Goal: Transaction & Acquisition: Purchase product/service

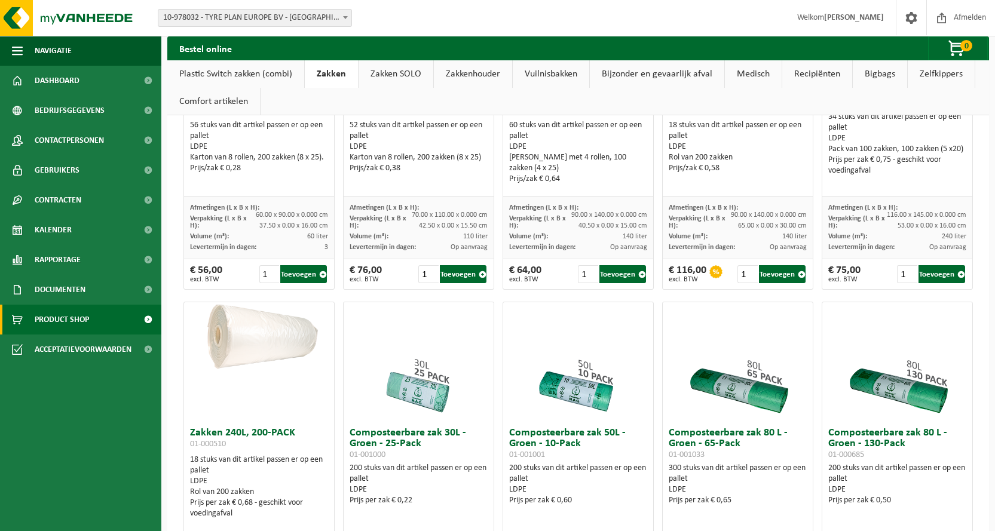
scroll to position [105, 0]
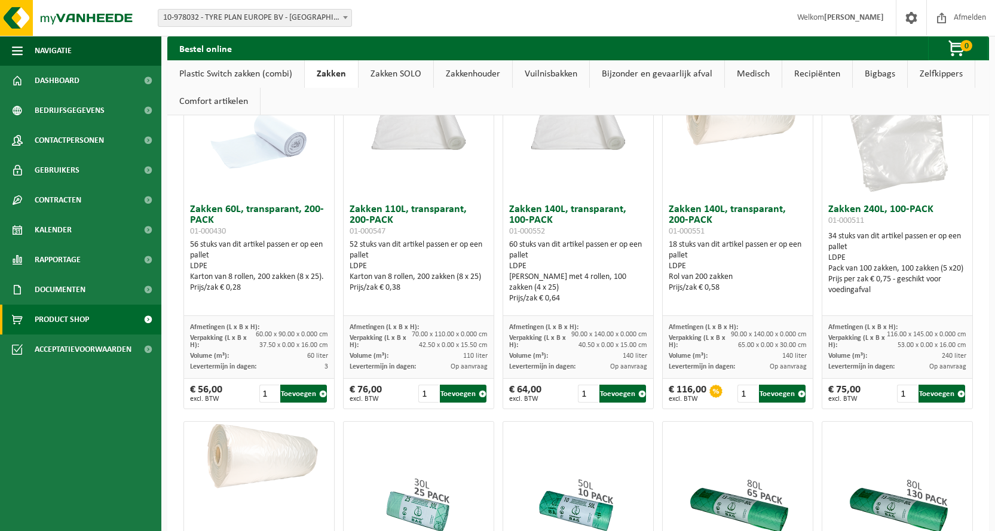
click at [465, 73] on link "Zakkenhouder" at bounding box center [473, 73] width 78 height 27
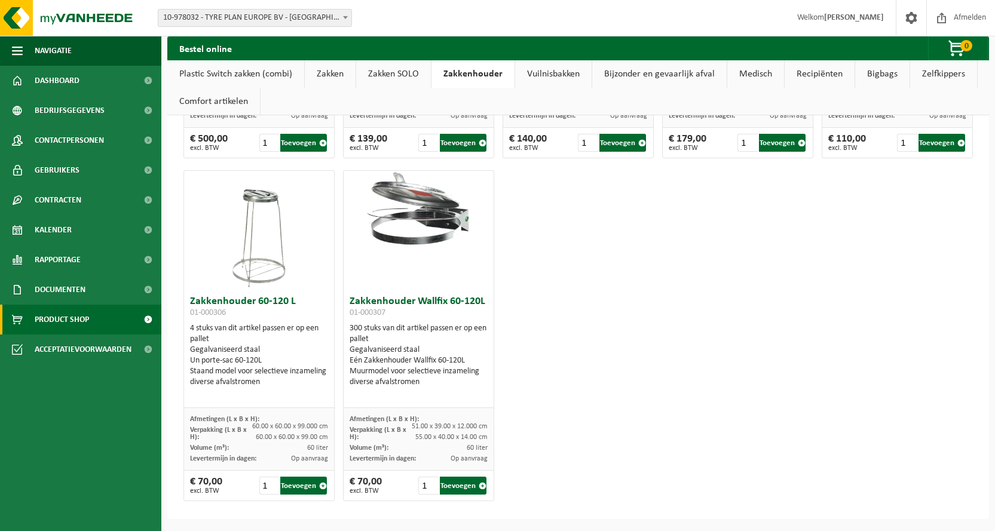
scroll to position [0, 0]
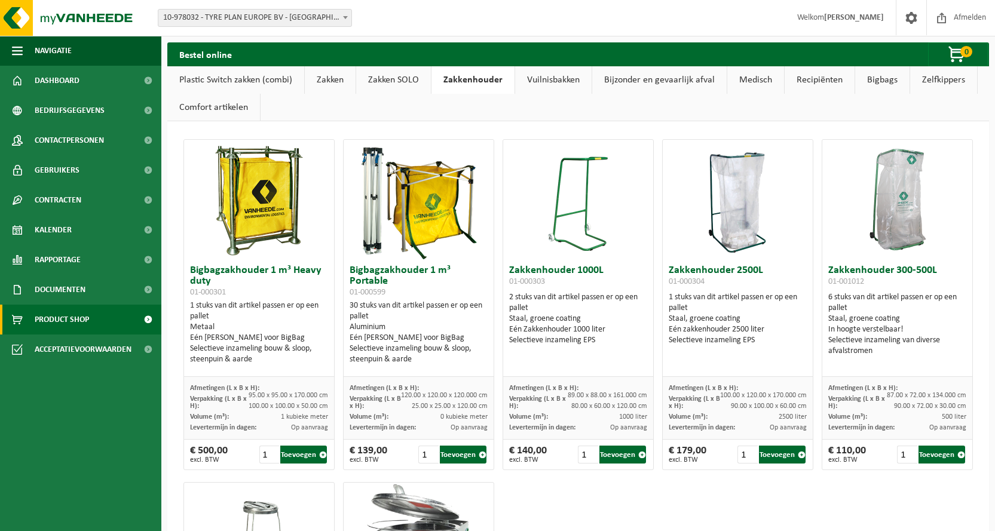
click at [400, 77] on link "Zakken SOLO" at bounding box center [393, 79] width 75 height 27
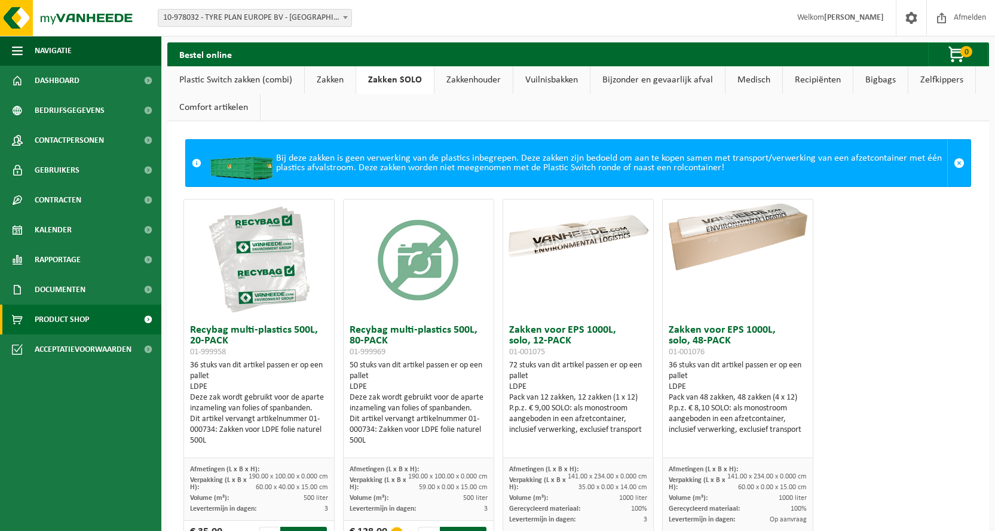
click at [470, 75] on link "Zakkenhouder" at bounding box center [473, 79] width 78 height 27
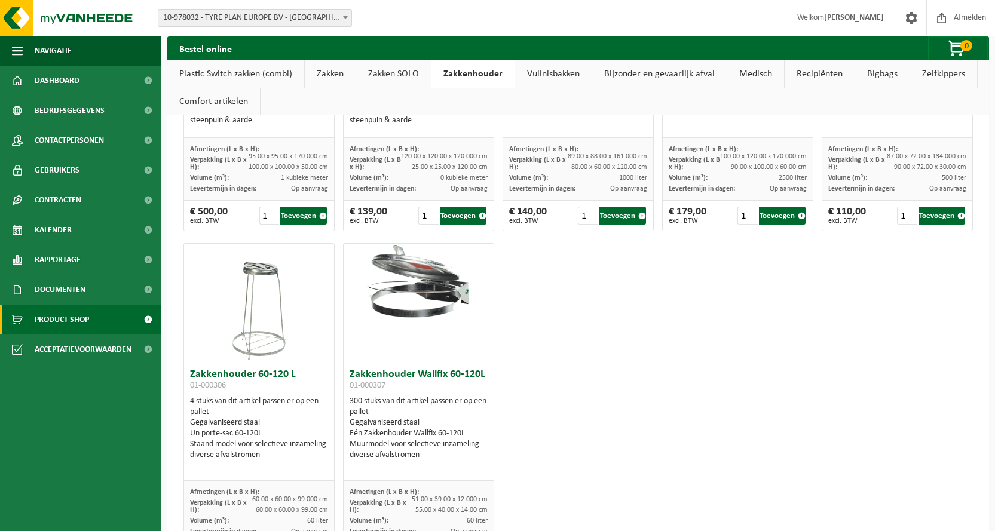
scroll to position [312, 0]
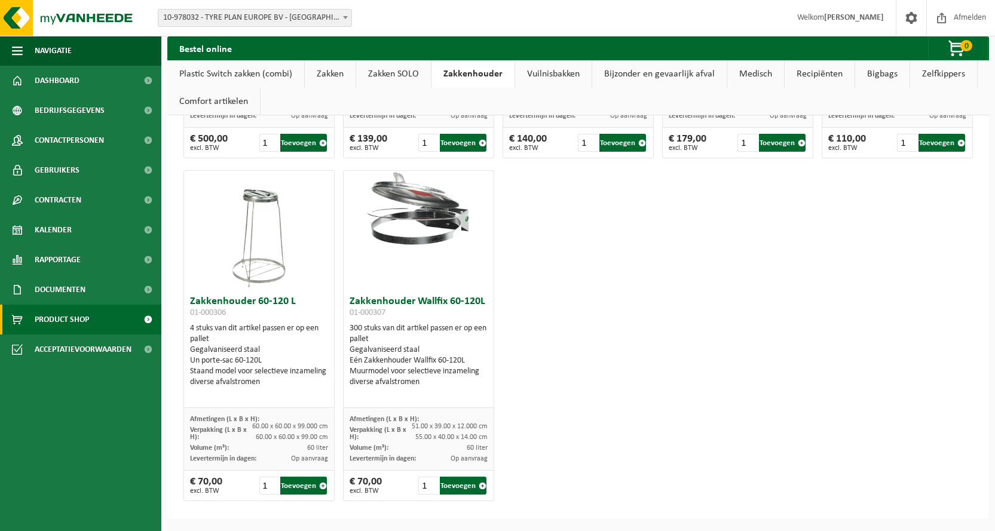
click at [554, 74] on link "Vuilnisbakken" at bounding box center [553, 73] width 76 height 27
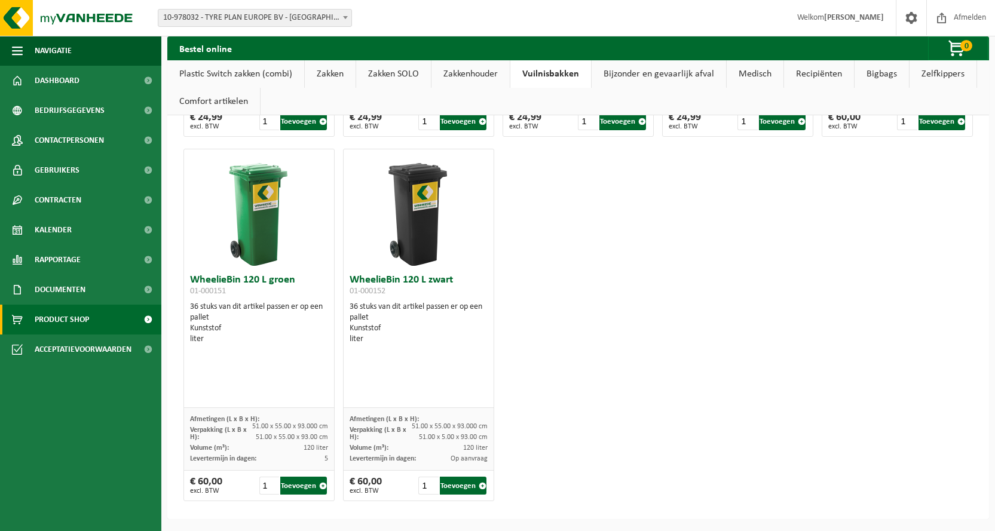
scroll to position [1693, 0]
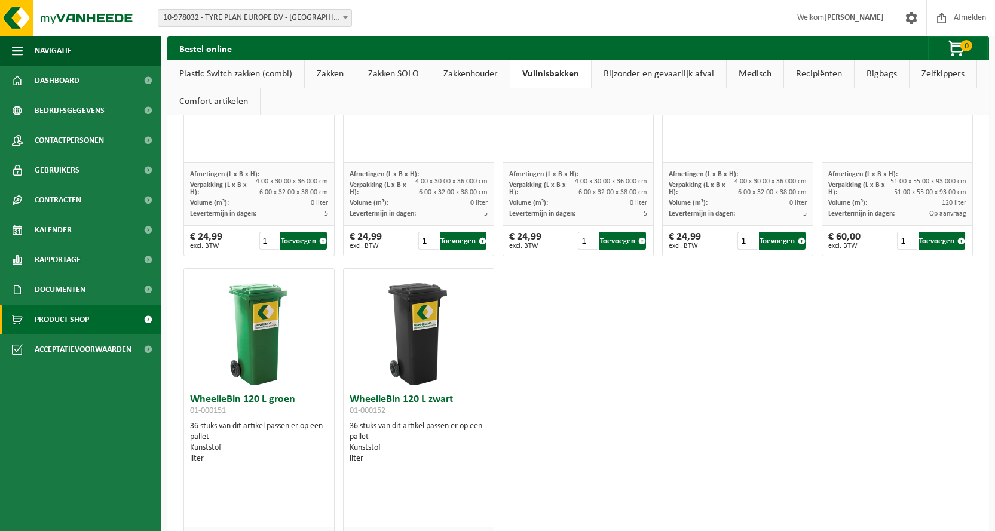
click at [478, 75] on link "Zakkenhouder" at bounding box center [470, 73] width 78 height 27
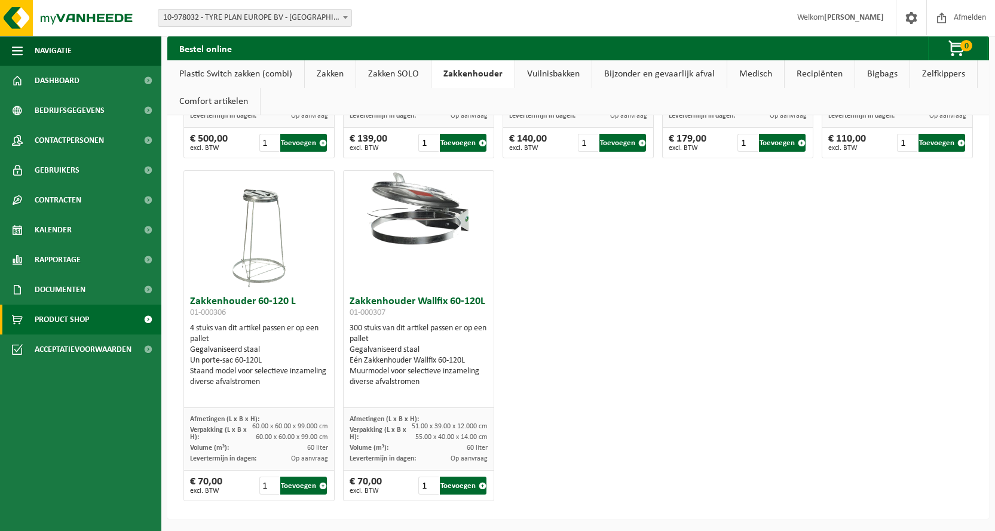
scroll to position [312, 0]
click at [266, 244] on img at bounding box center [259, 230] width 60 height 119
click at [312, 486] on button "Toevoegen" at bounding box center [303, 486] width 47 height 18
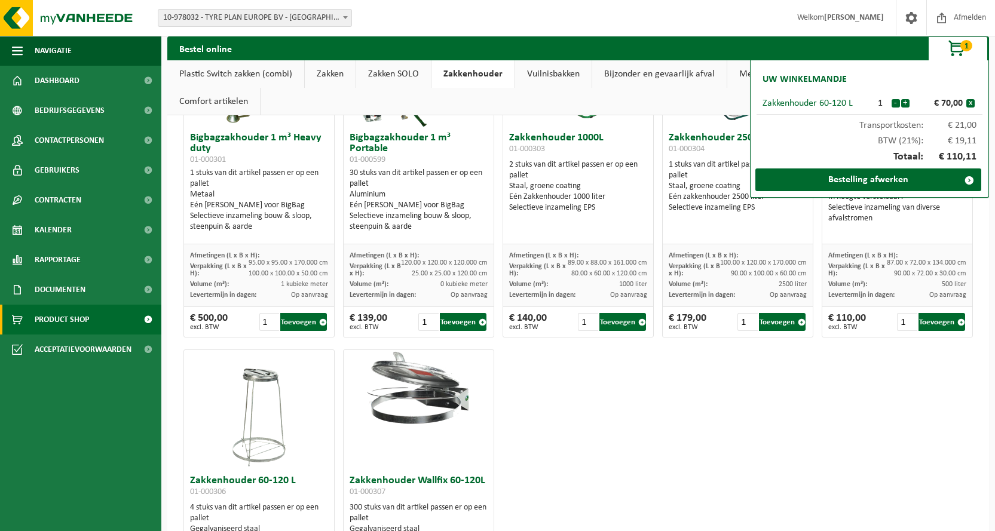
scroll to position [73, 0]
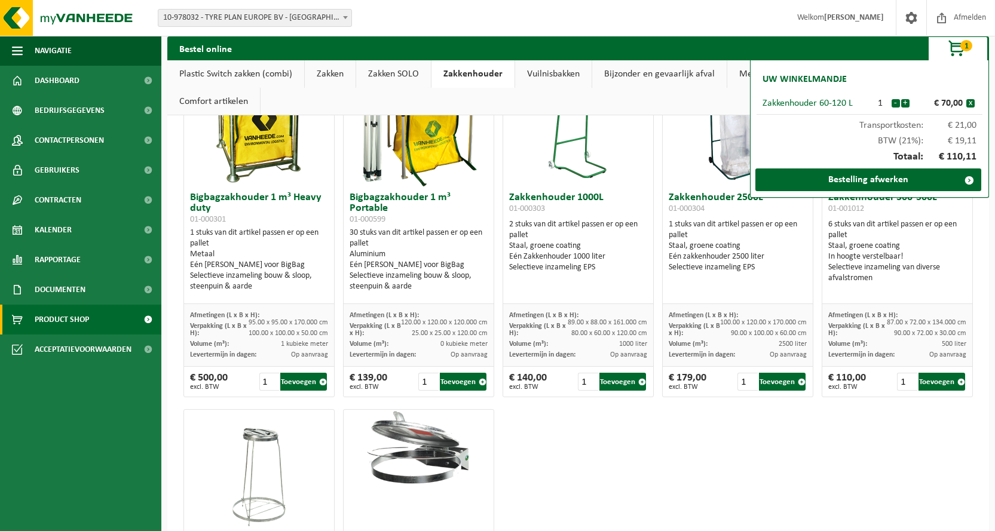
click at [329, 76] on link "Zakken" at bounding box center [330, 73] width 51 height 27
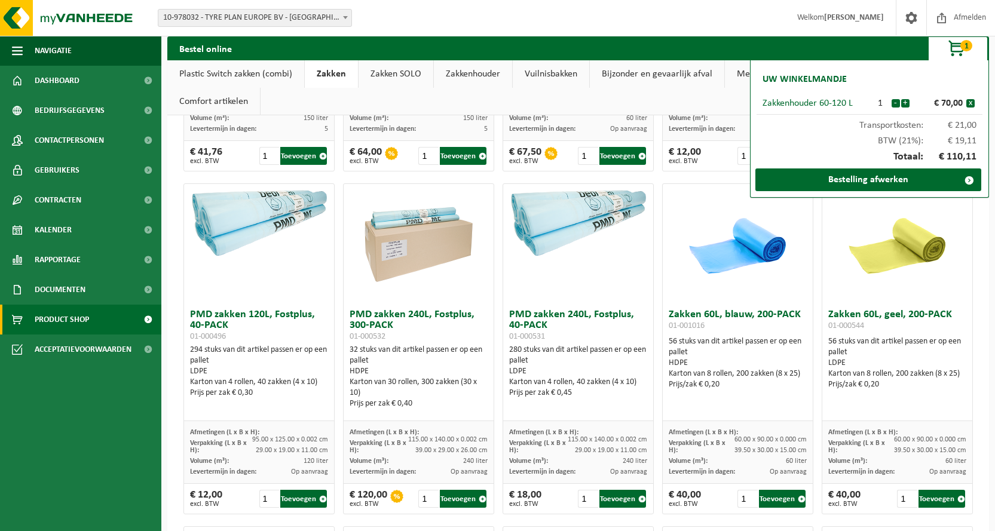
scroll to position [1088, 0]
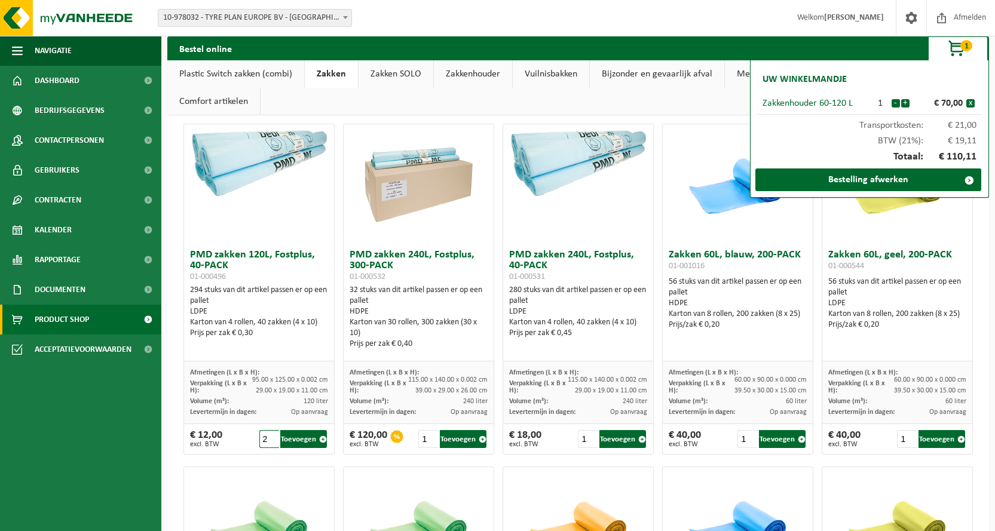
click at [271, 435] on input "2" at bounding box center [269, 439] width 20 height 18
drag, startPoint x: 306, startPoint y: 441, endPoint x: 312, endPoint y: 449, distance: 9.9
click at [306, 440] on button "Toevoegen" at bounding box center [303, 439] width 47 height 18
type input "1"
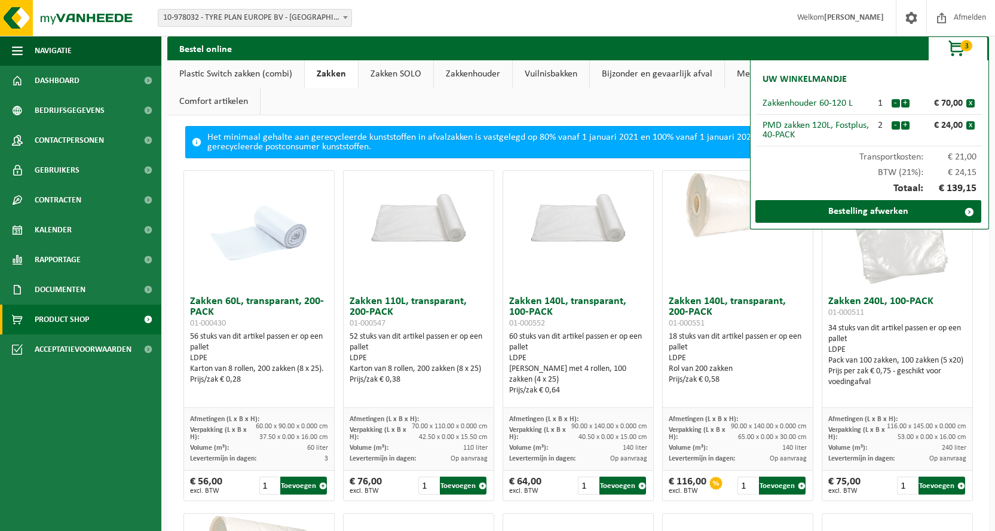
scroll to position [0, 0]
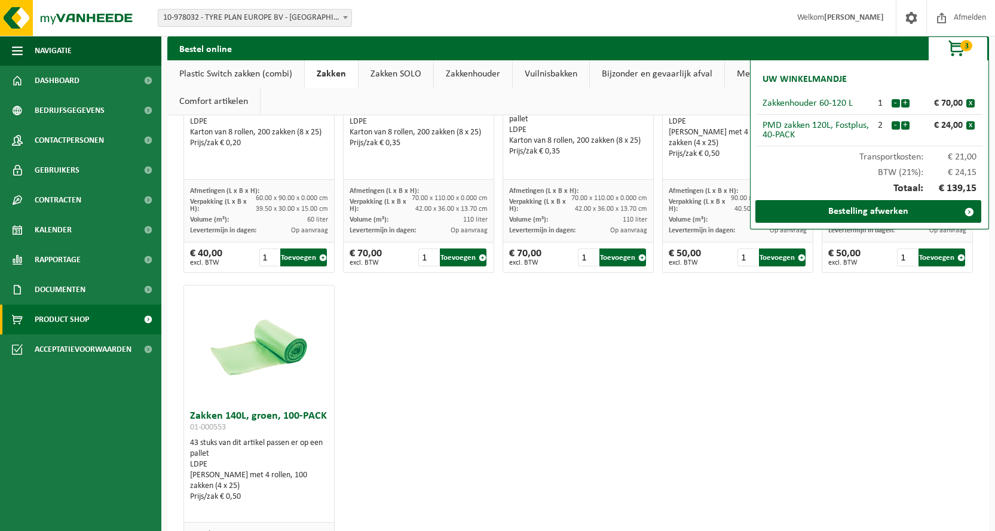
scroll to position [1728, 0]
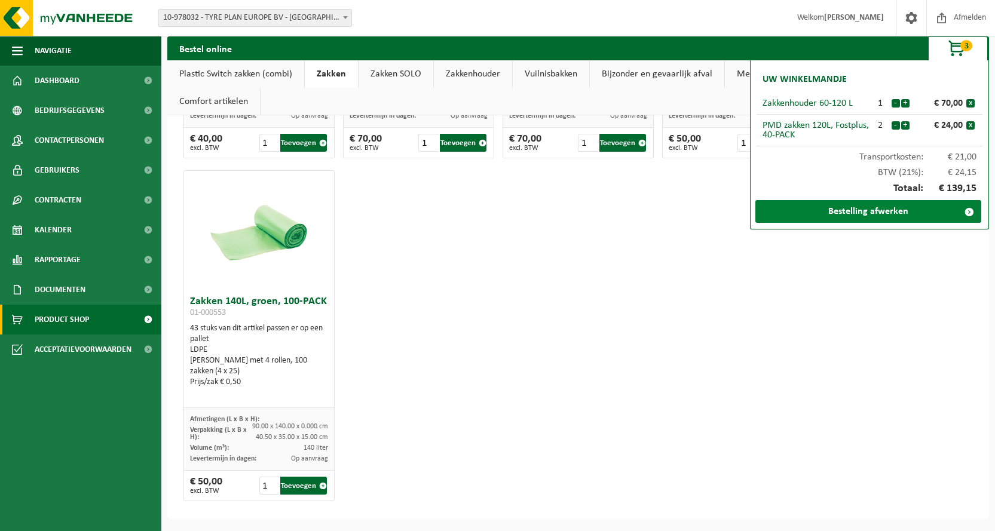
click at [885, 210] on link "Bestelling afwerken" at bounding box center [868, 211] width 226 height 23
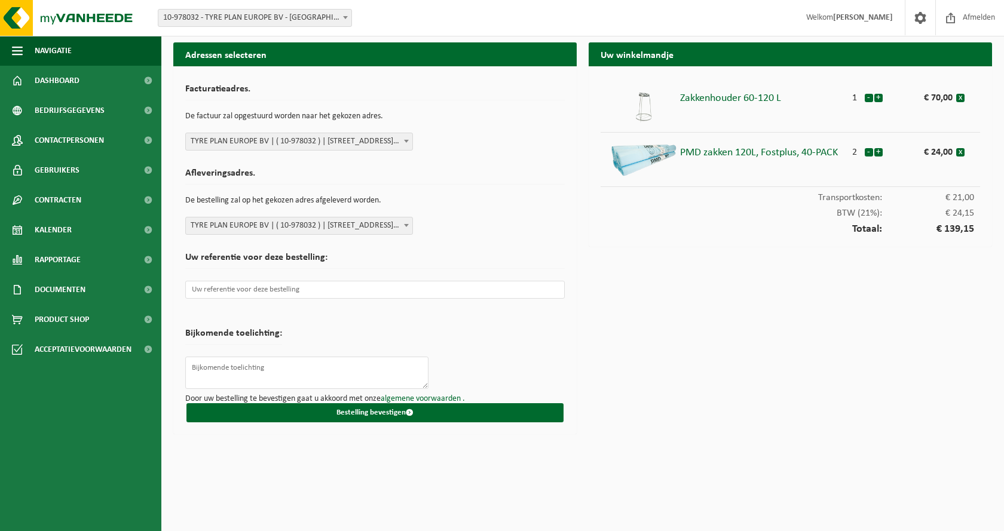
click at [410, 140] on span at bounding box center [406, 141] width 12 height 16
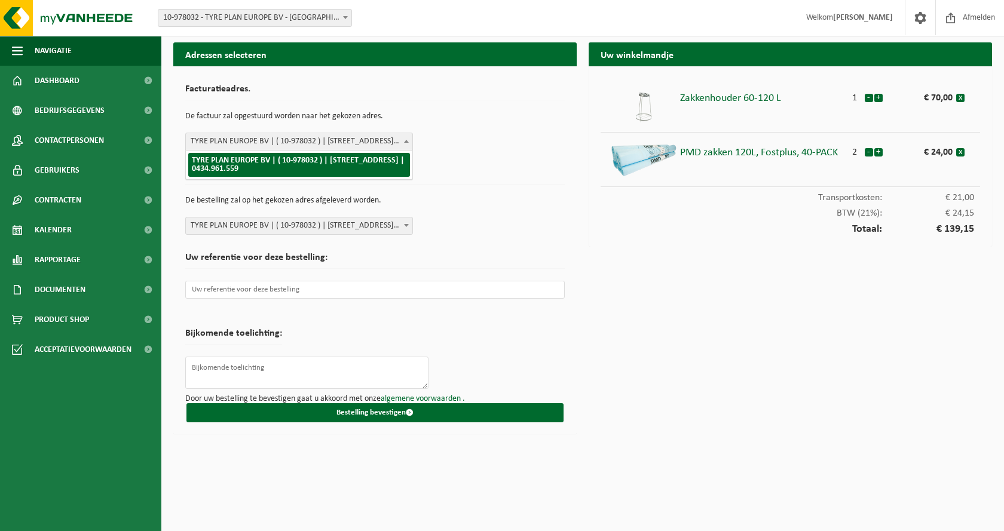
click at [447, 166] on div "Afleveringsadres. De bestelling zal op het gekozen adres afgeleverd worden. TYR…" at bounding box center [374, 198] width 379 height 72
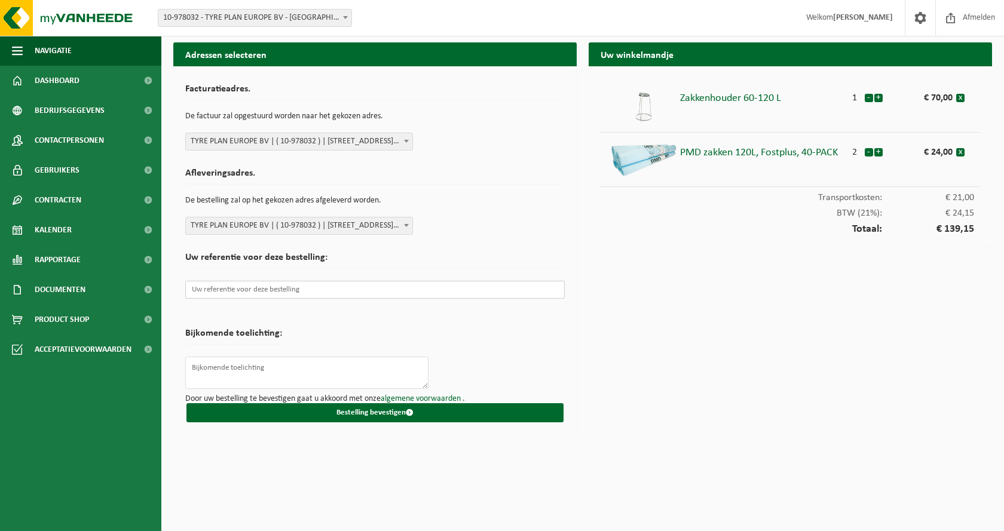
click at [269, 289] on input "text" at bounding box center [374, 290] width 379 height 18
type input "j"
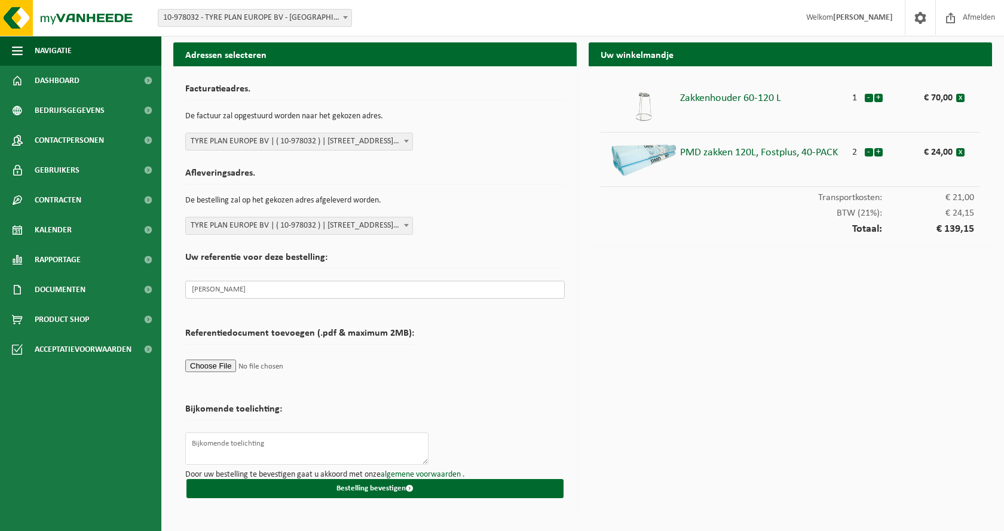
type input "Jenny Nouws"
click at [692, 304] on div "Uw winkelmandje Zakkenhouder 60-120 L 1 - + € 70,00 x PMD zakken 120L, Fostplus…" at bounding box center [789, 279] width 415 height 474
click at [378, 484] on button "Bestelling bevestigen" at bounding box center [374, 488] width 377 height 19
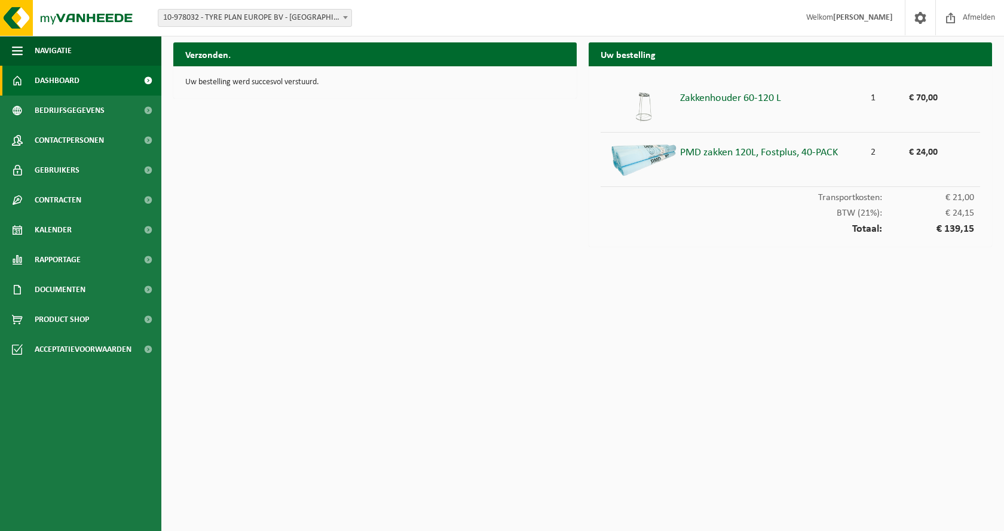
click at [64, 79] on span "Dashboard" at bounding box center [57, 81] width 45 height 30
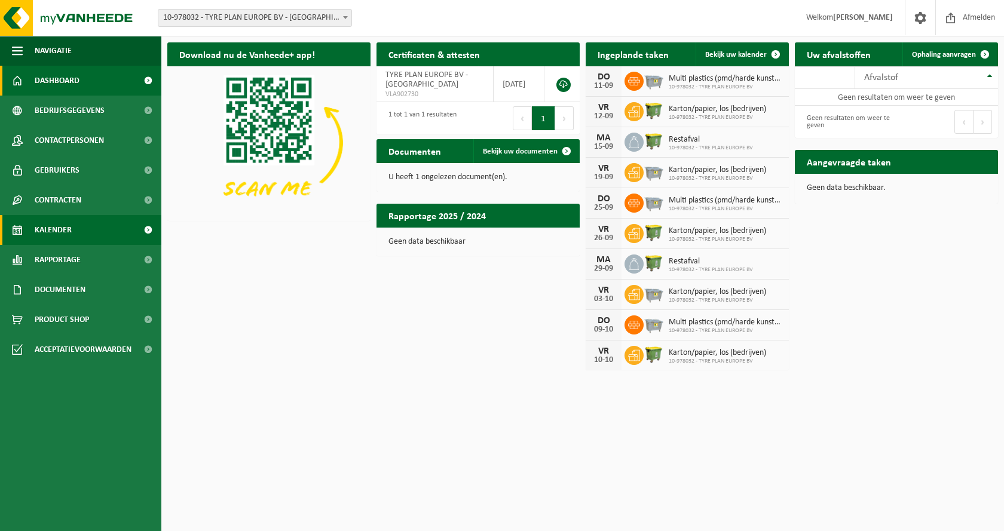
click at [56, 230] on span "Kalender" at bounding box center [53, 230] width 37 height 30
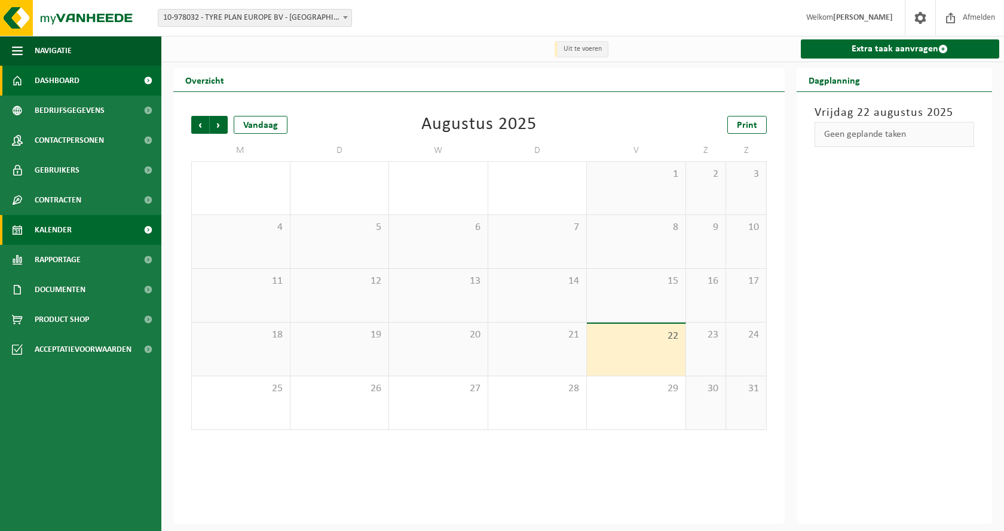
click at [46, 80] on span "Dashboard" at bounding box center [57, 81] width 45 height 30
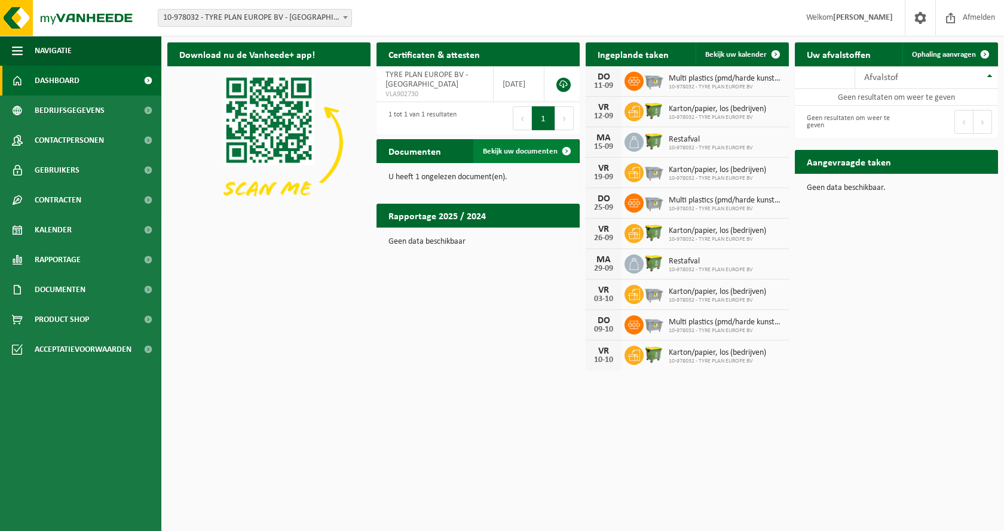
click at [517, 150] on span "Bekijk uw documenten" at bounding box center [520, 152] width 75 height 8
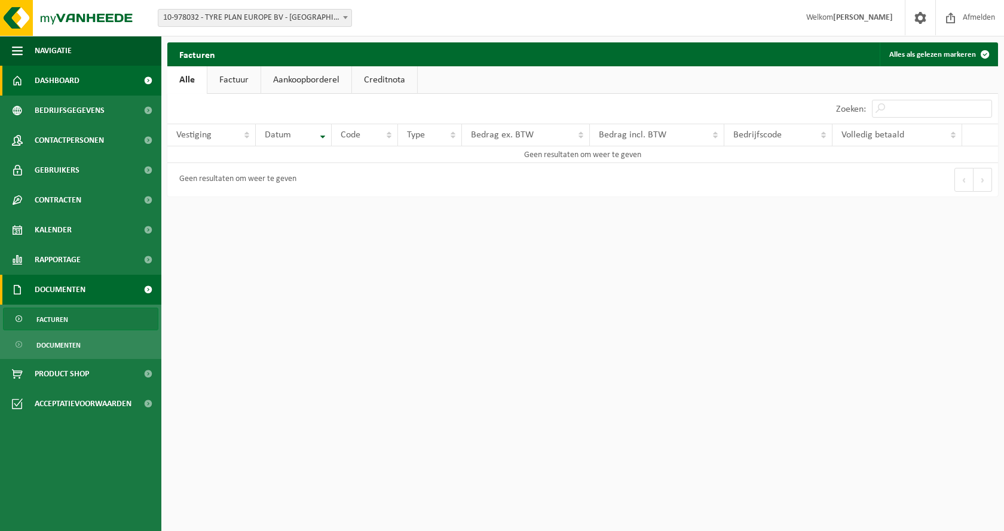
click at [60, 79] on span "Dashboard" at bounding box center [57, 81] width 45 height 30
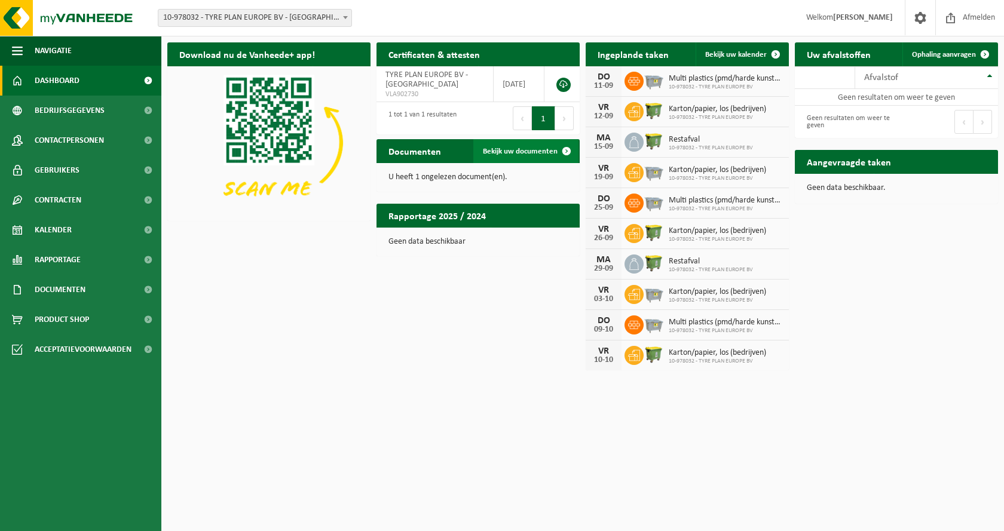
click at [548, 152] on span "Bekijk uw documenten" at bounding box center [520, 152] width 75 height 8
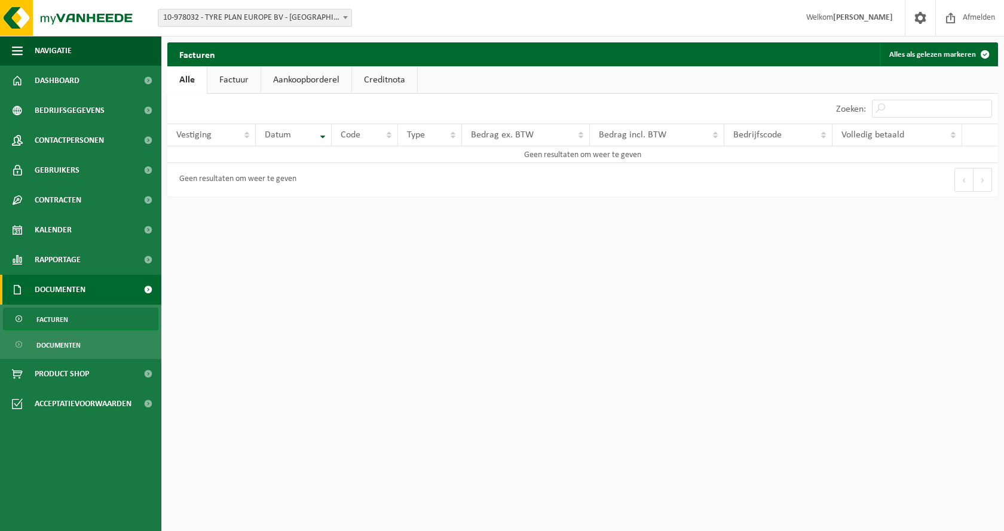
click at [230, 79] on link "Factuur" at bounding box center [233, 79] width 53 height 27
click at [315, 84] on link "Aankoopborderel" at bounding box center [307, 79] width 90 height 27
click at [385, 82] on link "Creditnota" at bounding box center [389, 79] width 65 height 27
click at [69, 81] on span "Dashboard" at bounding box center [57, 81] width 45 height 30
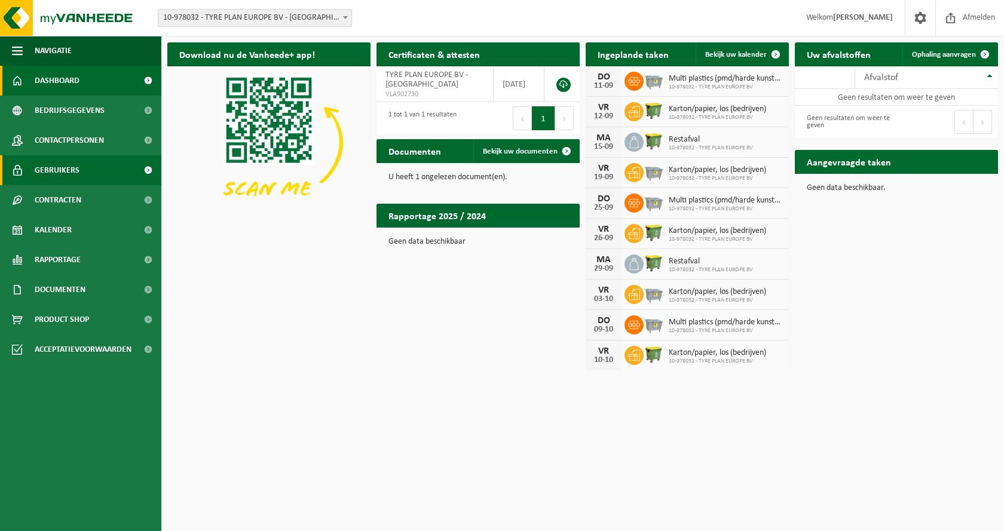
click at [65, 173] on span "Gebruikers" at bounding box center [57, 170] width 45 height 30
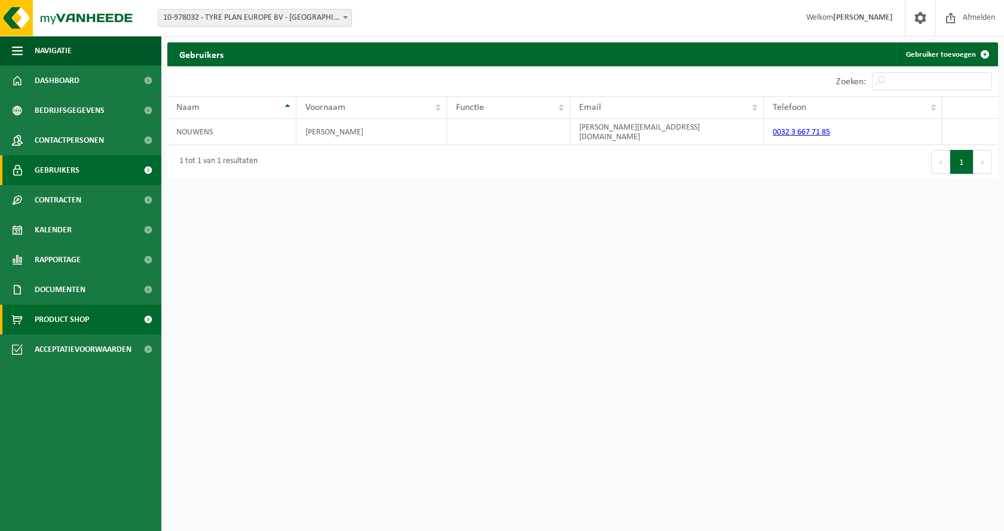
click at [81, 321] on span "Product Shop" at bounding box center [62, 320] width 54 height 30
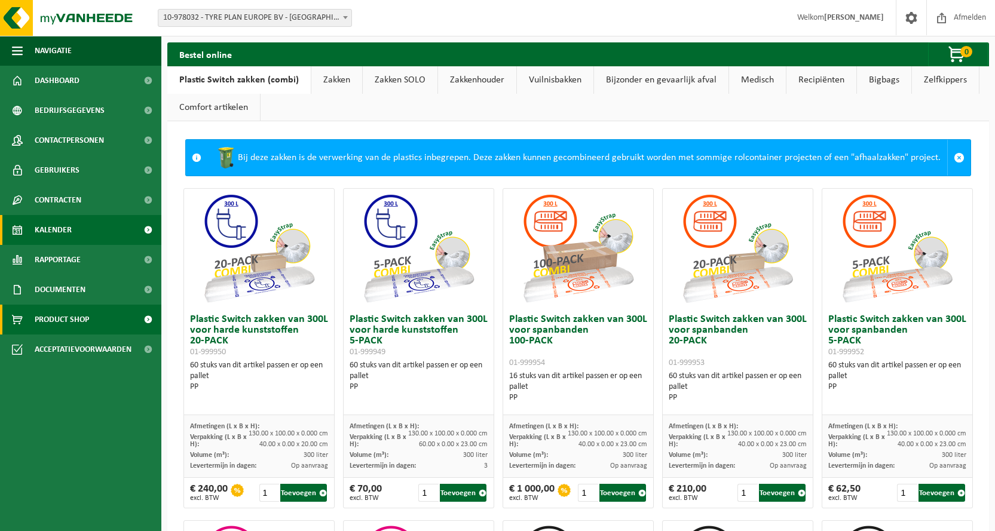
click at [48, 229] on span "Kalender" at bounding box center [53, 230] width 37 height 30
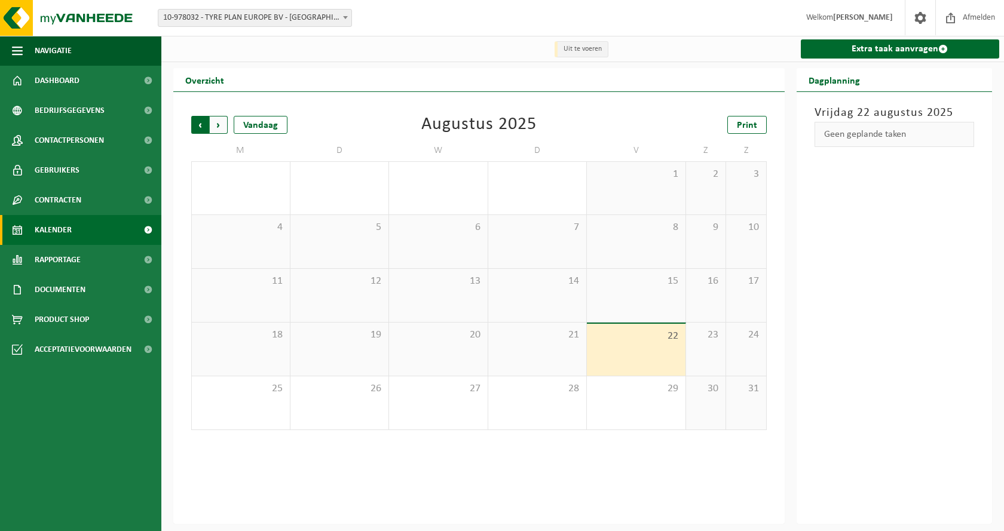
click at [218, 128] on span "Volgende" at bounding box center [219, 125] width 18 height 18
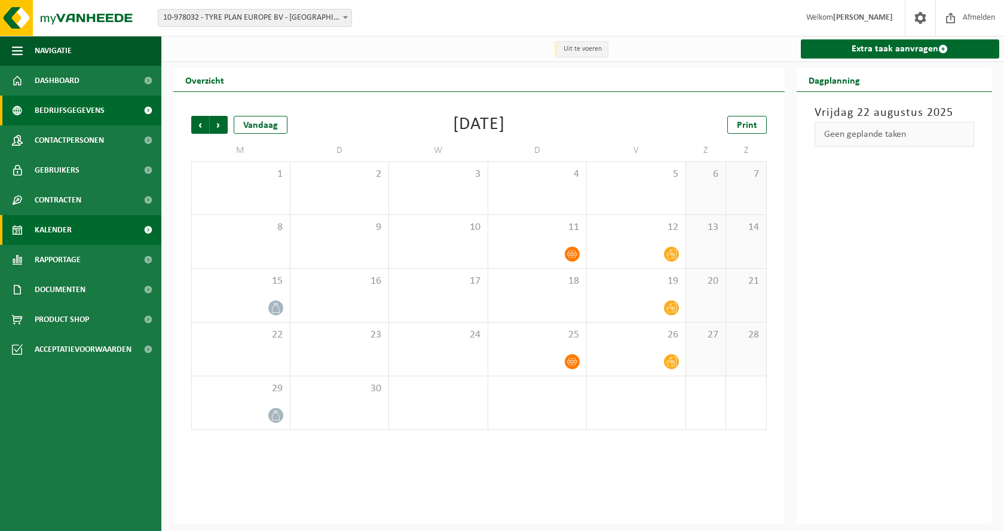
click at [81, 107] on span "Bedrijfsgegevens" at bounding box center [70, 111] width 70 height 30
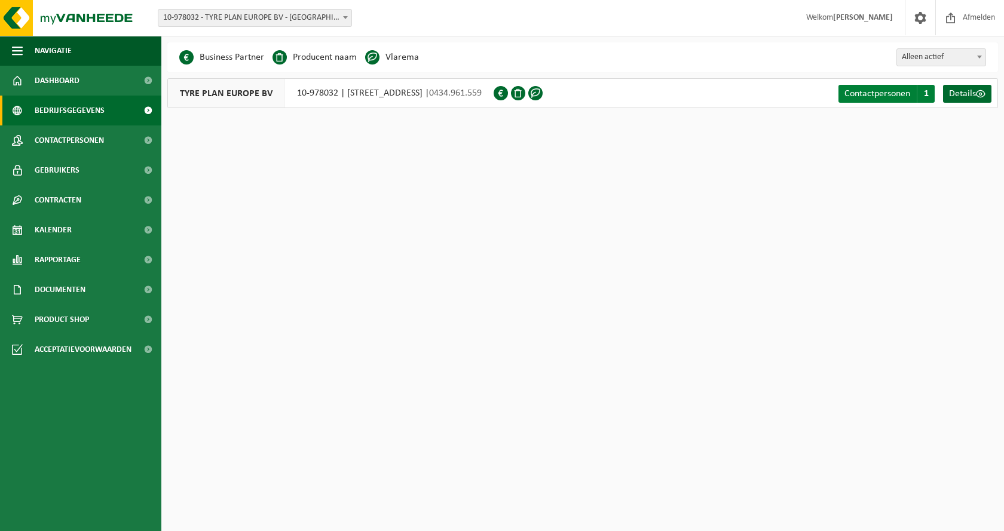
click at [904, 93] on span "Contactpersonen" at bounding box center [877, 94] width 66 height 10
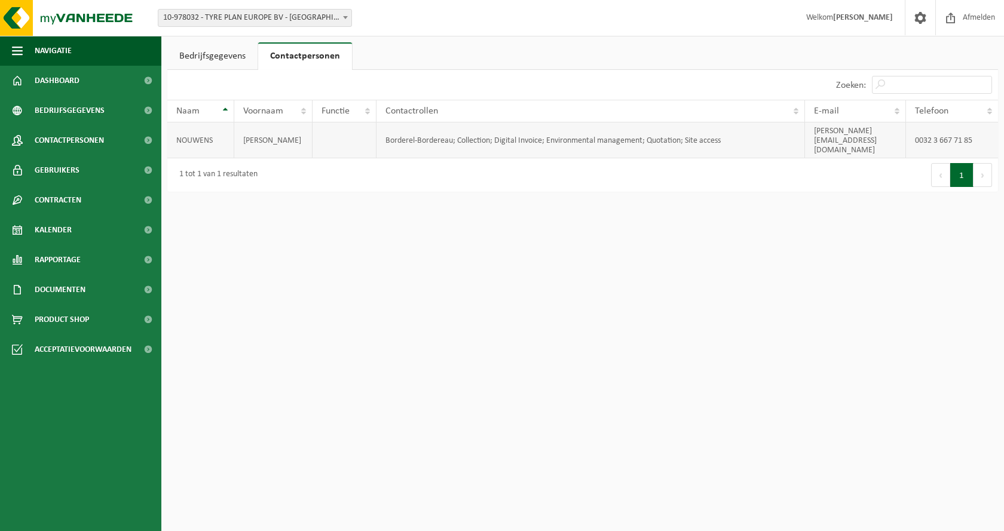
click at [243, 125] on td "JENNY" at bounding box center [273, 140] width 78 height 36
click at [208, 134] on td "NOUWENS" at bounding box center [200, 140] width 67 height 36
click at [214, 132] on td "NOUWENS" at bounding box center [200, 140] width 67 height 36
click at [214, 60] on link "Bedrijfsgegevens" at bounding box center [212, 55] width 90 height 27
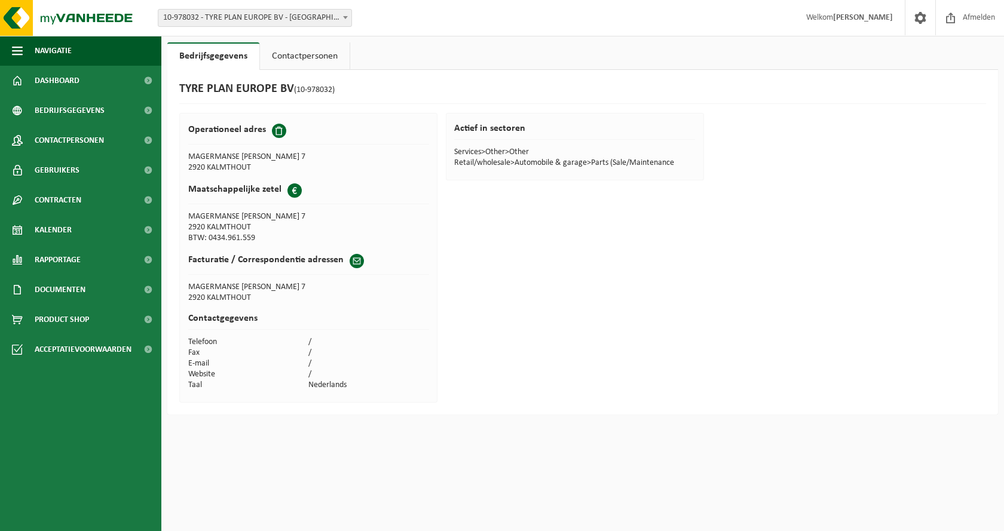
click at [288, 58] on link "Contactpersonen" at bounding box center [305, 55] width 90 height 27
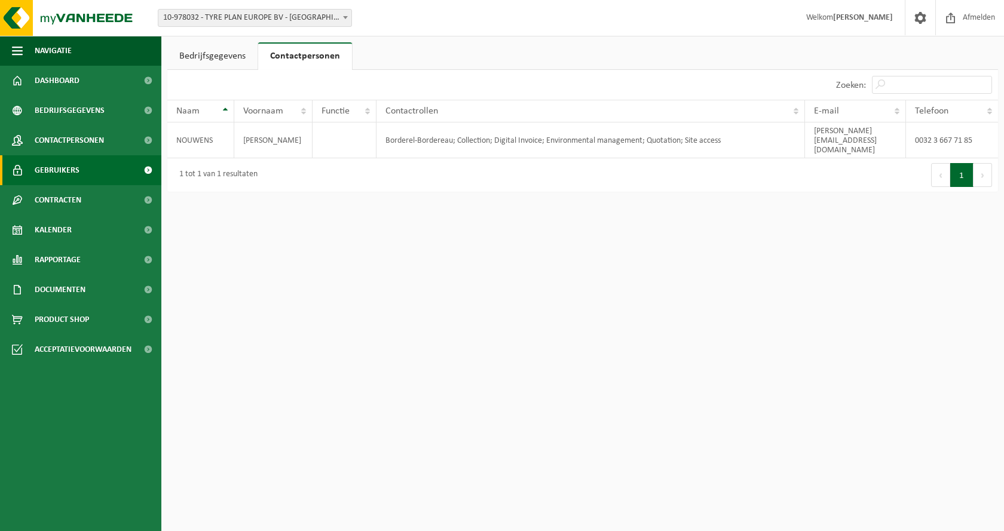
click at [61, 170] on span "Gebruikers" at bounding box center [57, 170] width 45 height 30
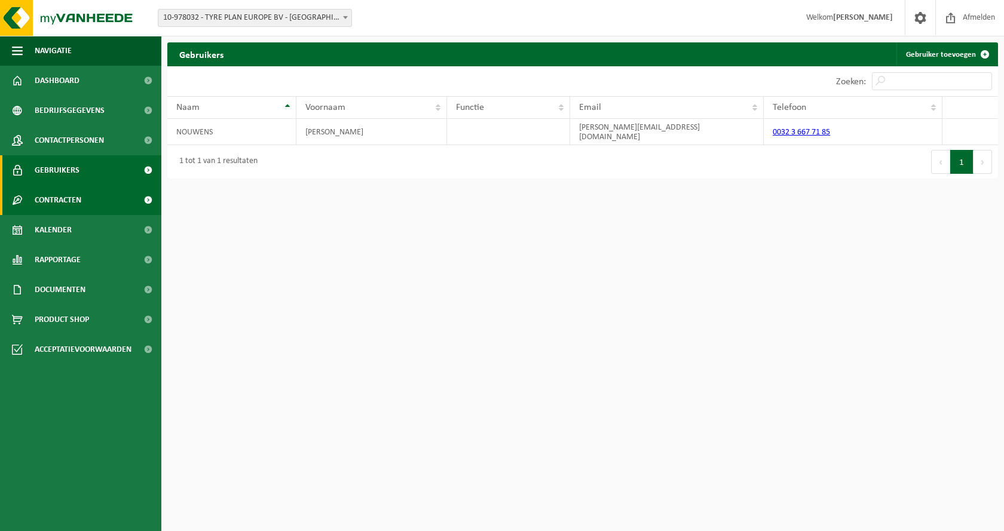
click at [56, 202] on span "Contracten" at bounding box center [58, 200] width 47 height 30
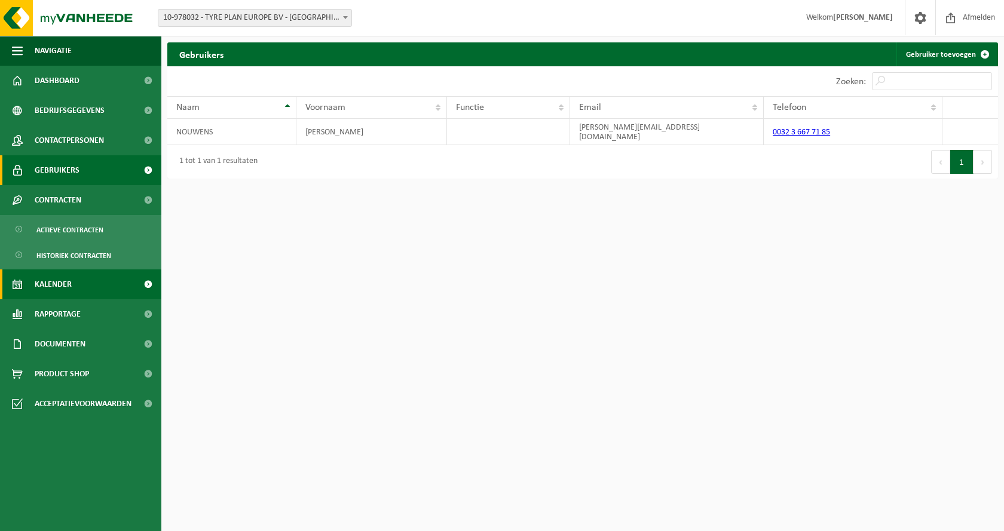
click at [60, 286] on span "Kalender" at bounding box center [53, 284] width 37 height 30
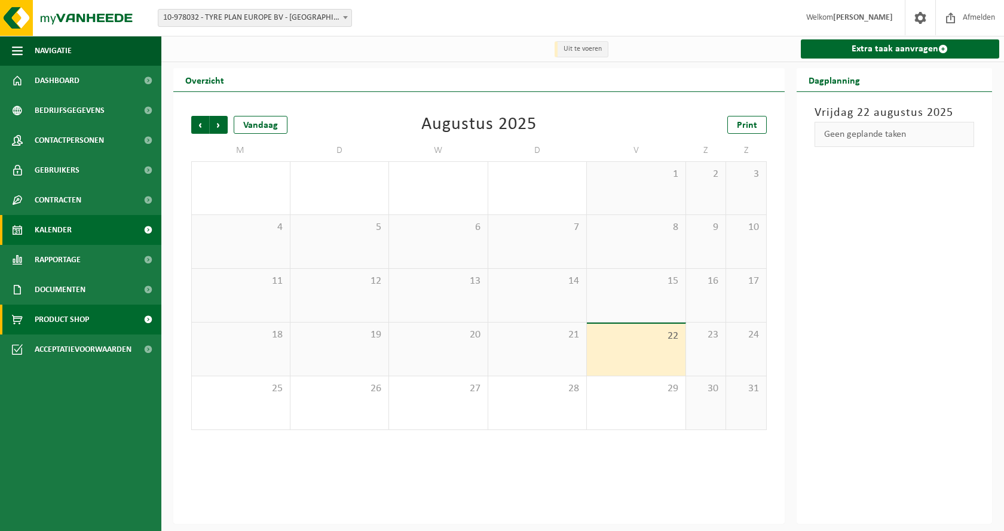
click at [78, 320] on span "Product Shop" at bounding box center [62, 320] width 54 height 30
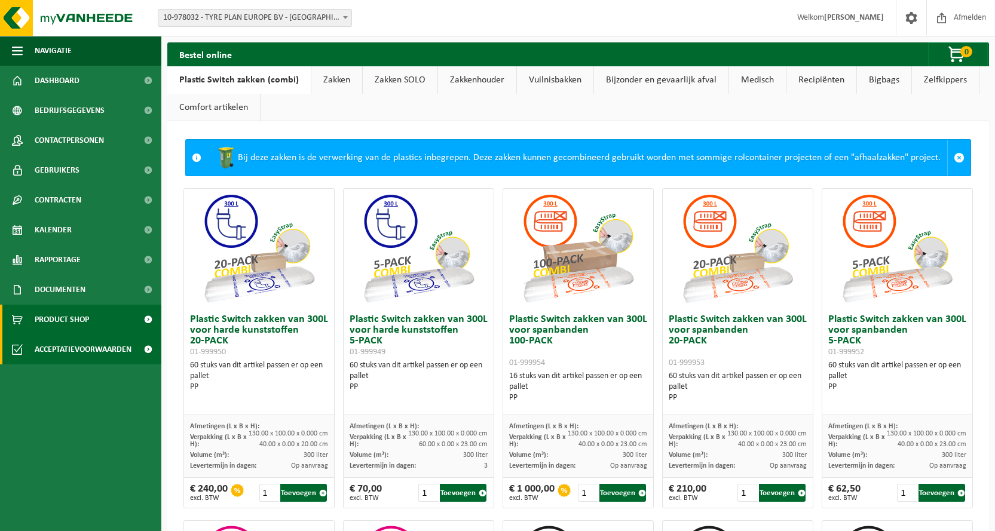
click at [100, 345] on span "Acceptatievoorwaarden" at bounding box center [83, 350] width 97 height 30
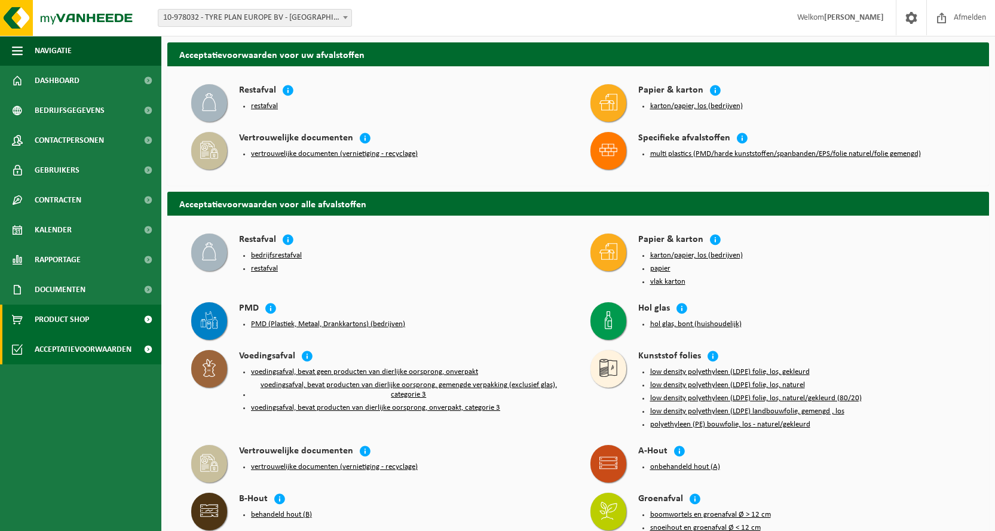
click at [60, 315] on span "Product Shop" at bounding box center [62, 320] width 54 height 30
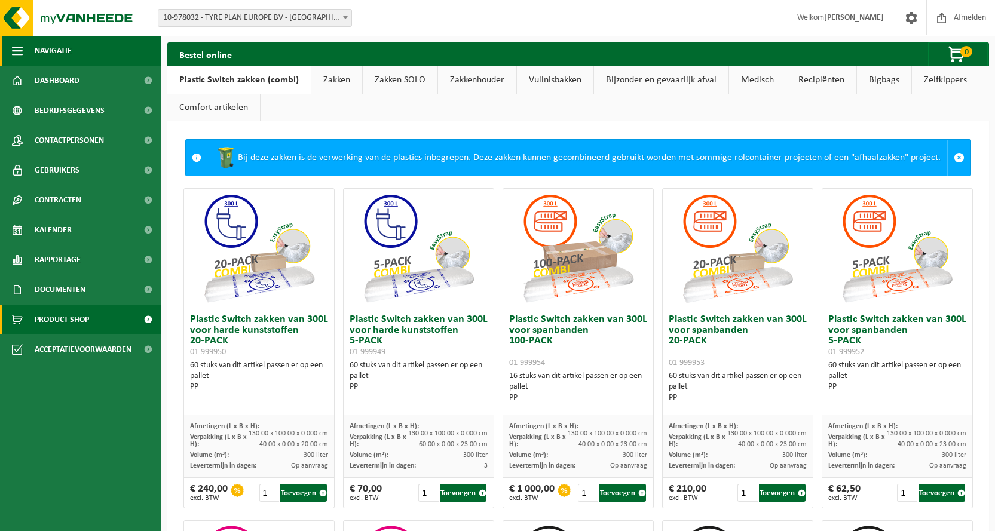
click at [18, 48] on span "button" at bounding box center [17, 51] width 11 height 30
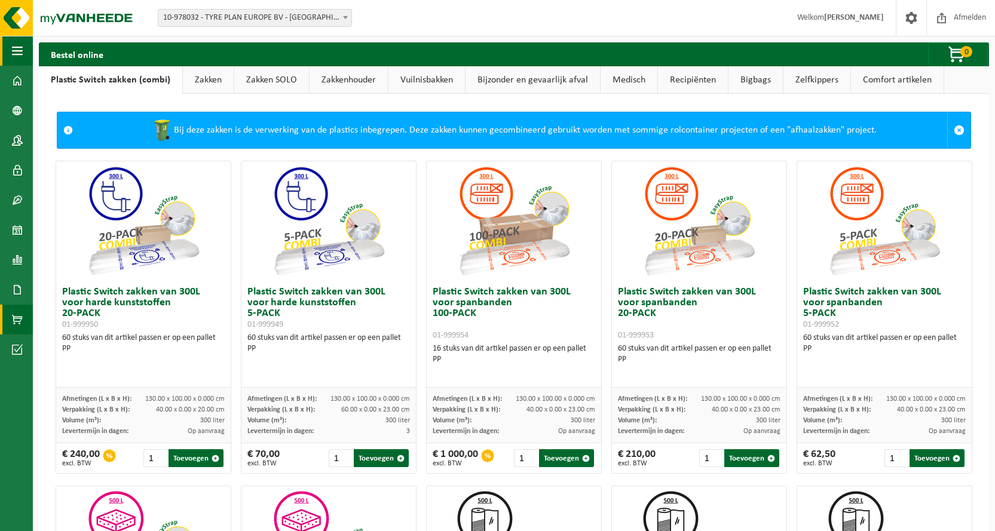
click at [18, 50] on span "button" at bounding box center [17, 51] width 11 height 30
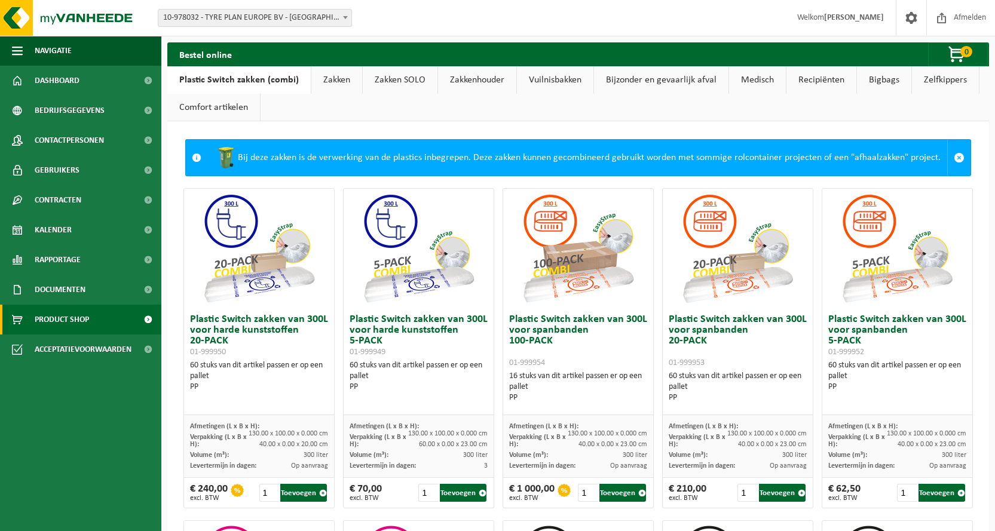
click at [85, 321] on span "Product Shop" at bounding box center [62, 320] width 54 height 30
click at [968, 18] on span "Afmelden" at bounding box center [969, 17] width 38 height 35
